Goal: Transaction & Acquisition: Subscribe to service/newsletter

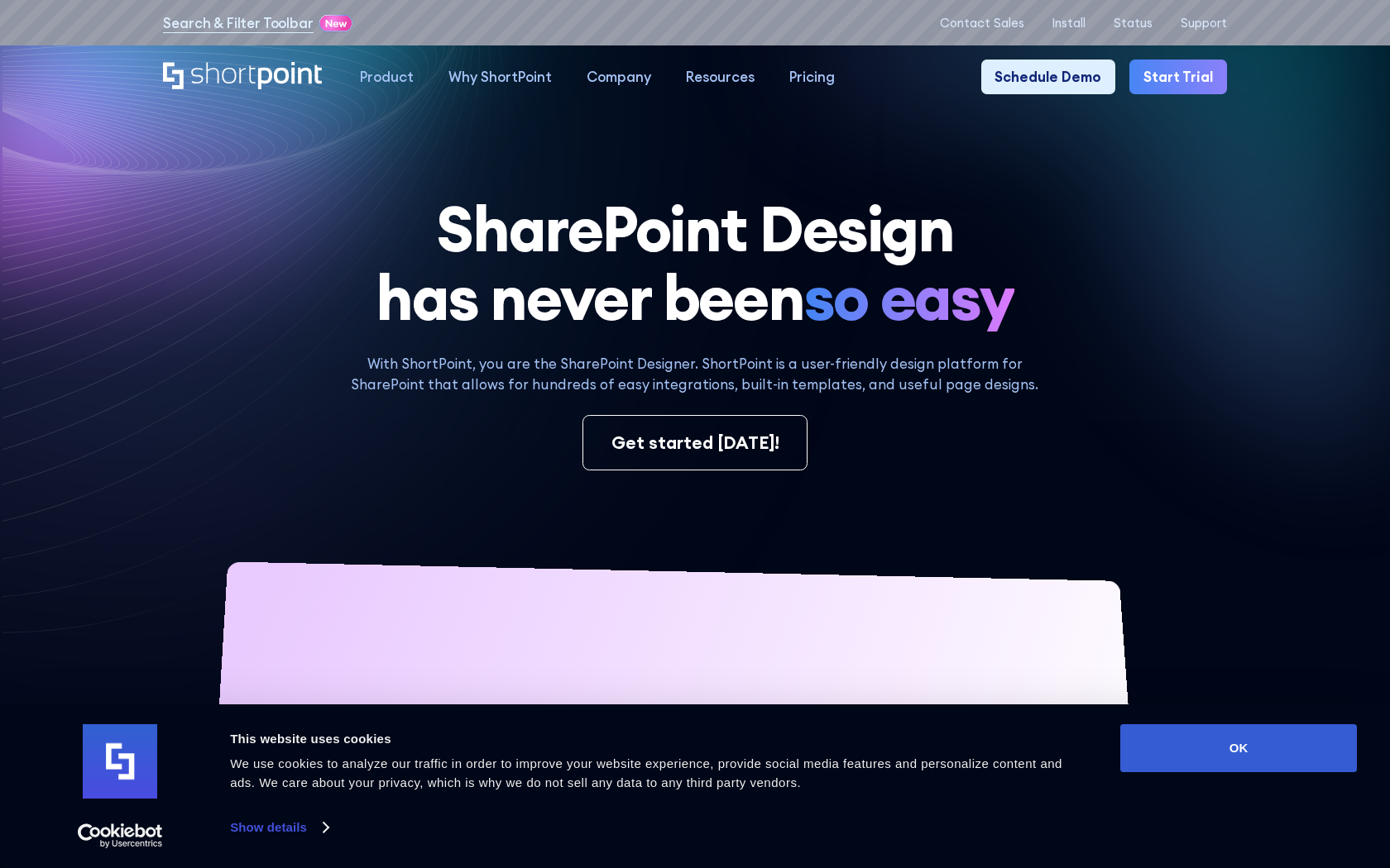
click at [1179, 66] on link "Start Trial" at bounding box center [1177, 77] width 97 height 34
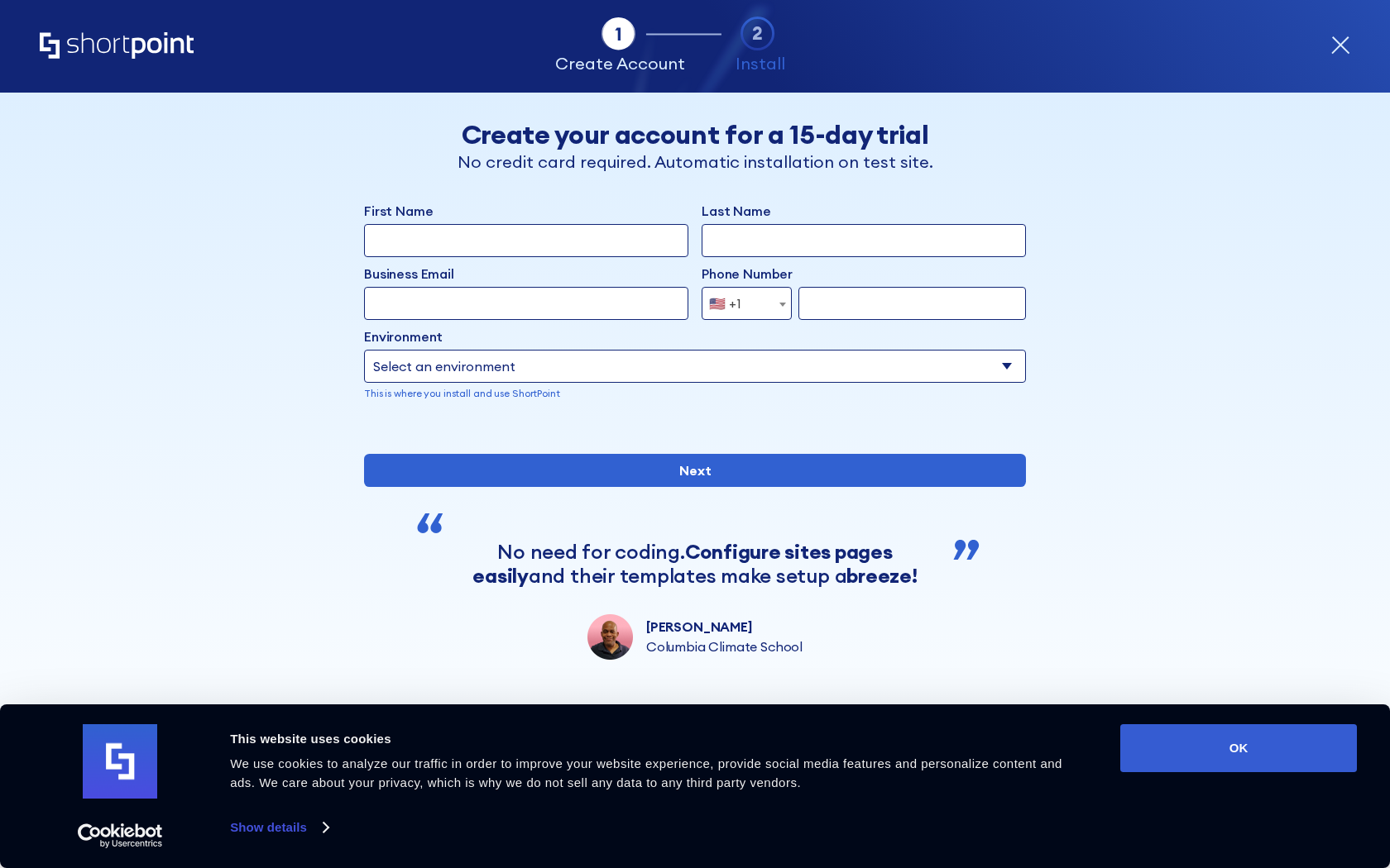
click at [553, 237] on input "First Name" at bounding box center [526, 240] width 324 height 33
type input "Asdddd"
type input "Berkuskv"
type input "test@shortpoint.com"
type input "2125556789"
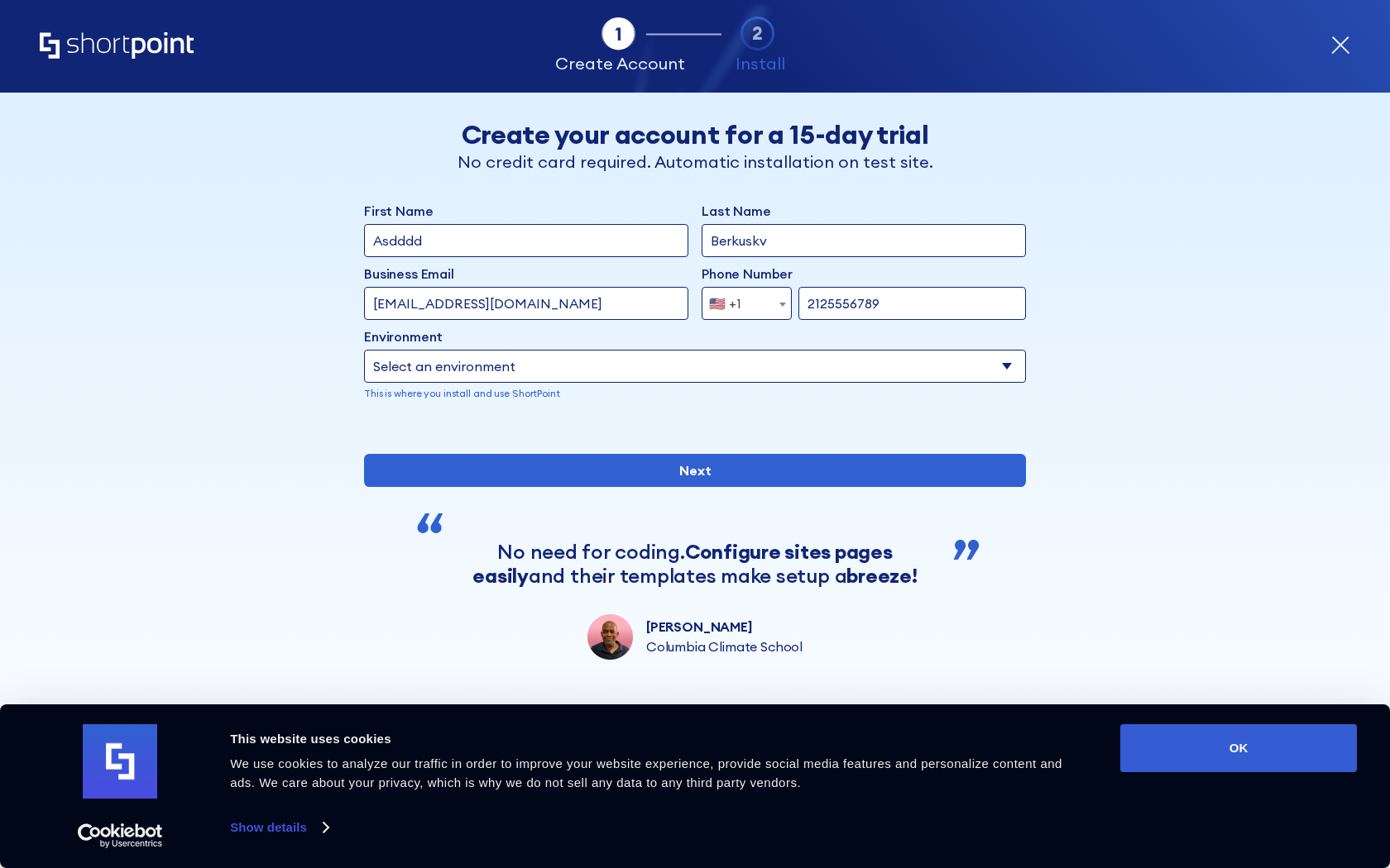
click at [640, 378] on select "Select an environment Microsoft 365 SharePoint Online SharePoint 2019 (On-Premi…" at bounding box center [695, 366] width 661 height 33
select select "SharePoint 2019 (On-Premise)"
click at [728, 369] on input "form" at bounding box center [863, 366] width 324 height 33
paste input "https://contoso.sharepoint.xyz"
type input "https://contoso.sharepoint.xyz"
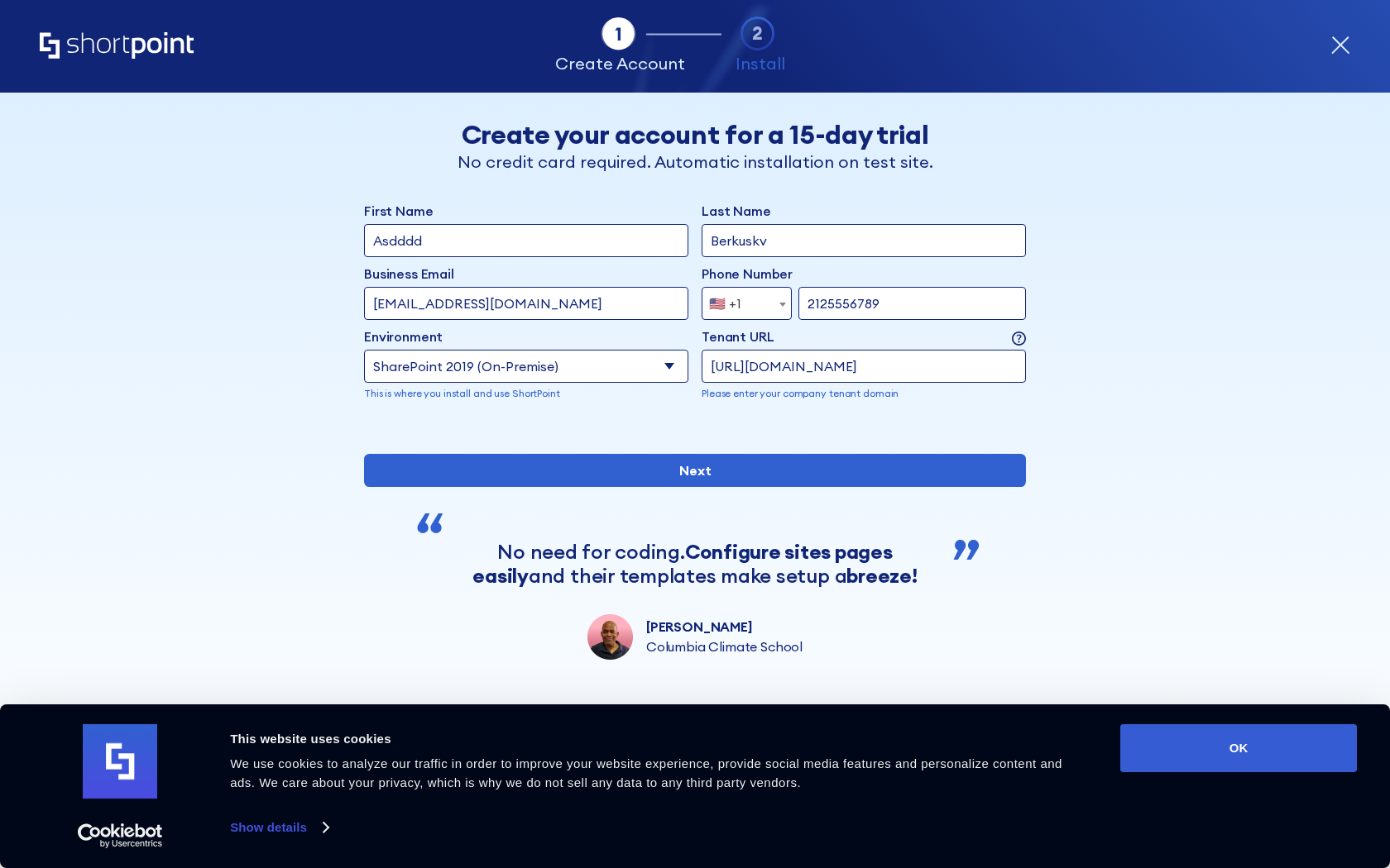
click at [1074, 441] on div "Back Back Create your account for a 15-day trial No credit card required. Autom…" at bounding box center [695, 376] width 1013 height 567
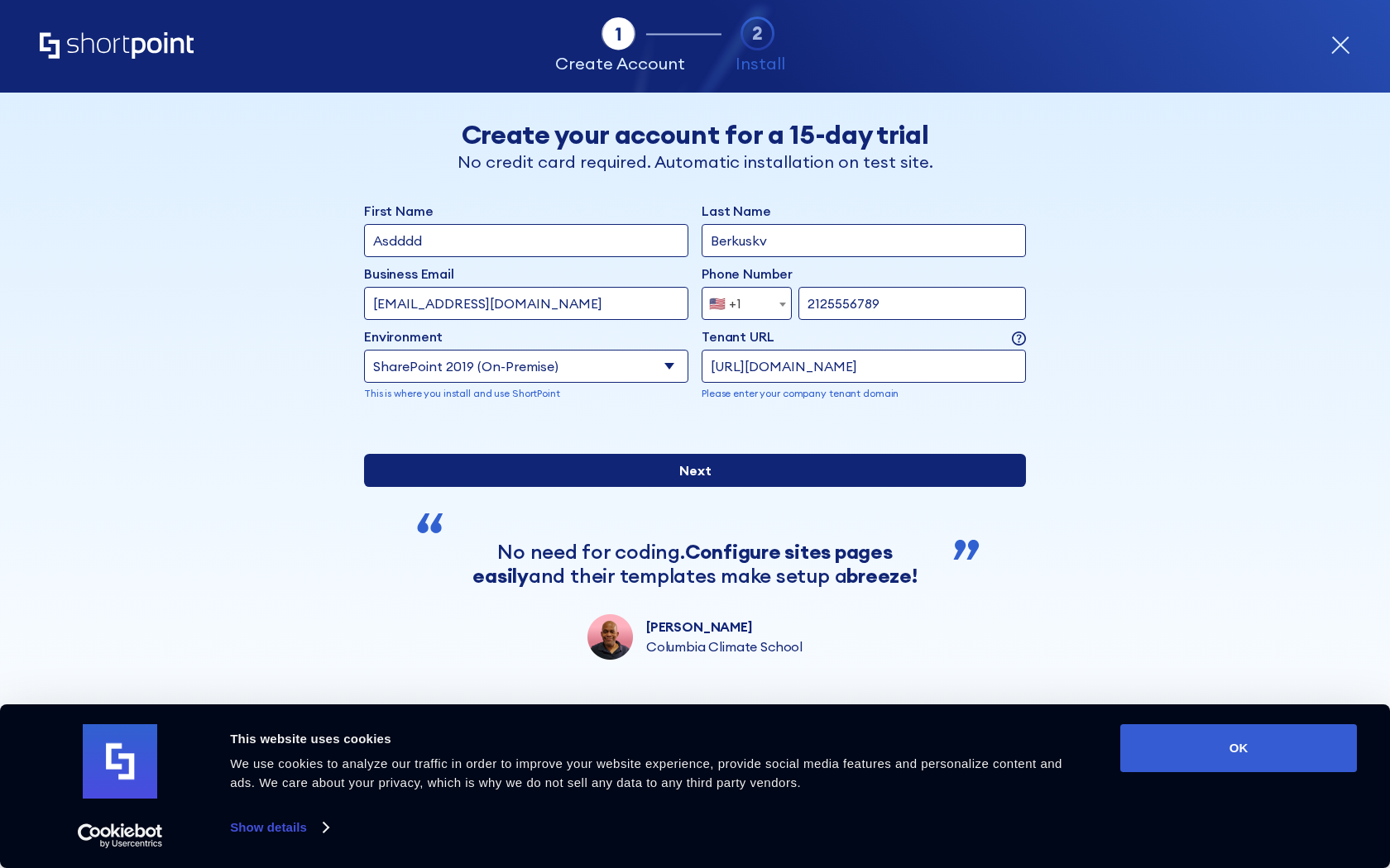
click at [878, 487] on input "Next" at bounding box center [695, 470] width 661 height 33
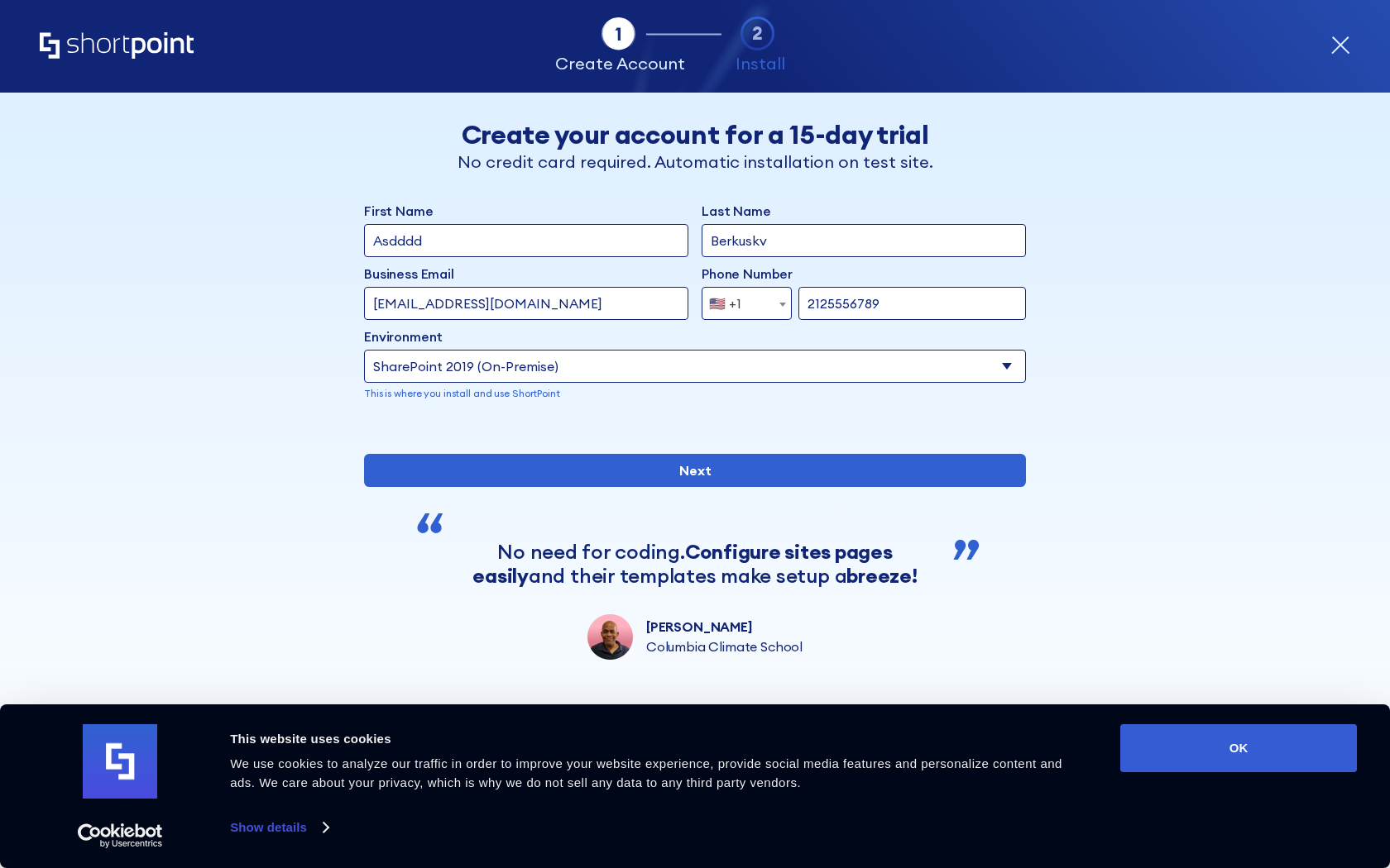
click at [557, 373] on select "Select an environment Microsoft 365 SharePoint Online SharePoint 2019 (On-Premi…" at bounding box center [695, 366] width 661 height 33
select select "SharePoint 2016 (On-Premise)"
click at [901, 428] on div "form" at bounding box center [695, 428] width 661 height 0
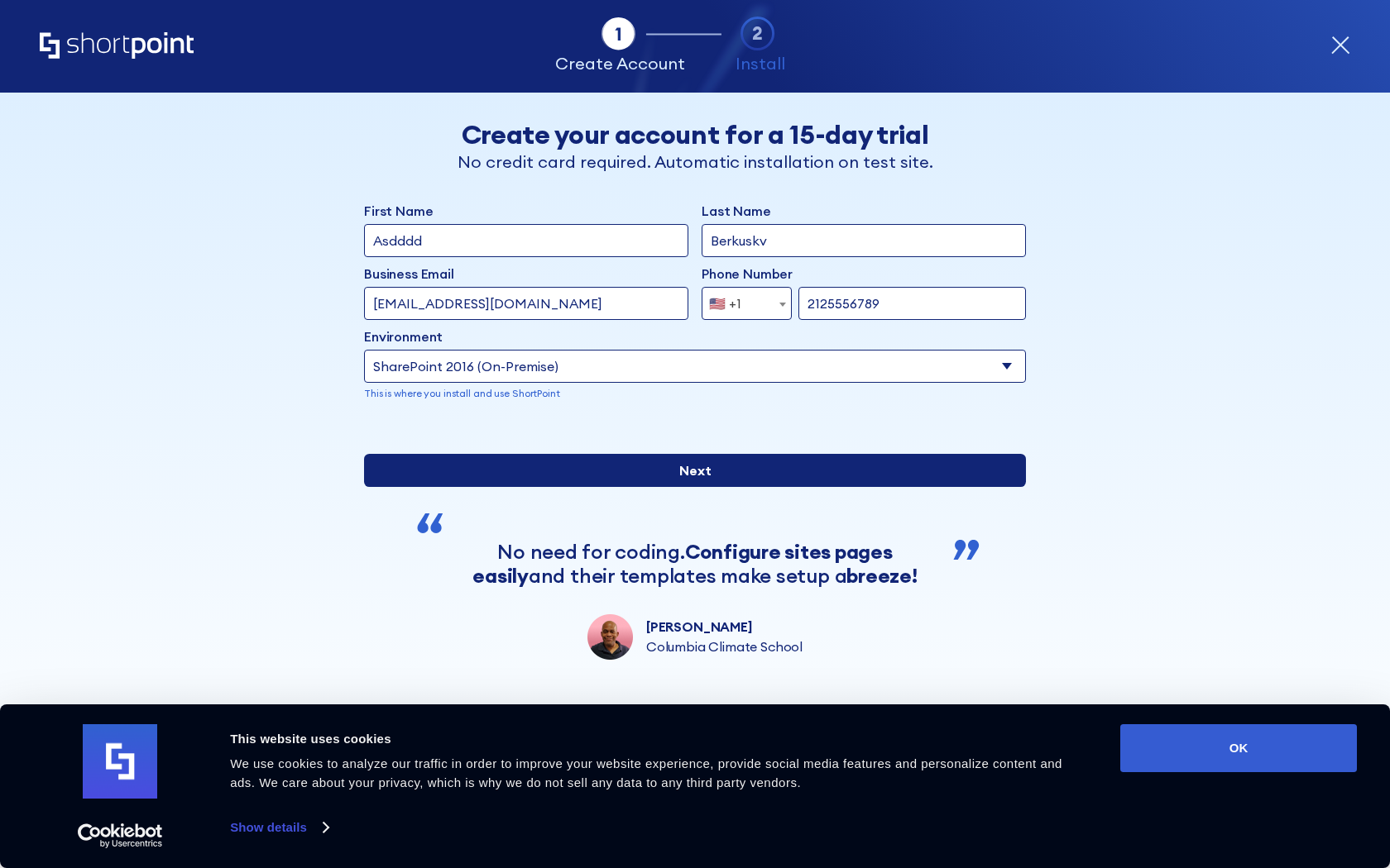
click at [840, 487] on input "Next" at bounding box center [695, 470] width 661 height 33
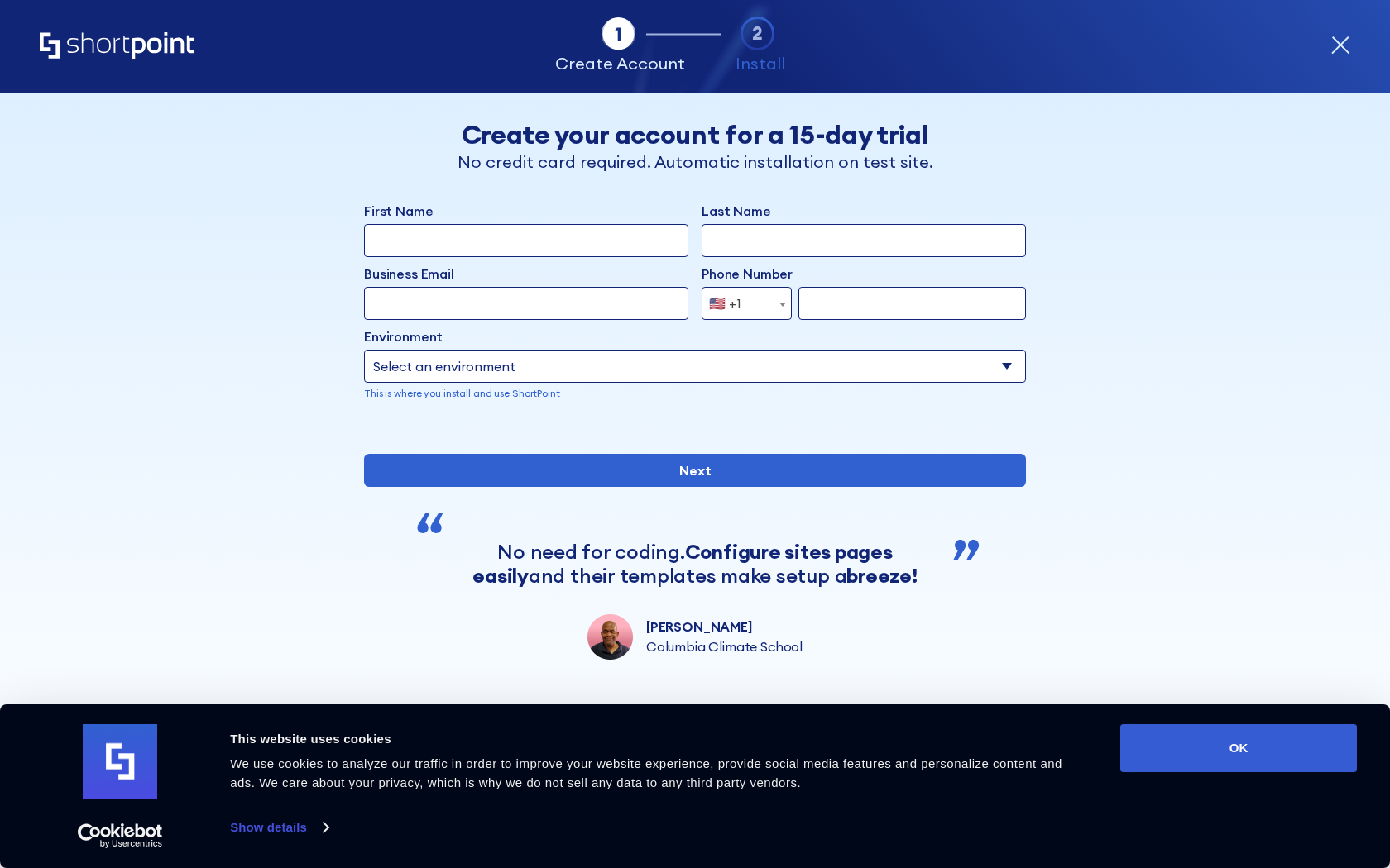
click at [700, 357] on select "Select an environment Microsoft 365 SharePoint Online SharePoint 2019 (On-Premi…" at bounding box center [695, 366] width 661 height 33
select select "SharePoint 2013 (On-Premise)"
click at [529, 239] on input "First Name" at bounding box center [526, 240] width 324 height 33
